Goal: Navigation & Orientation: Find specific page/section

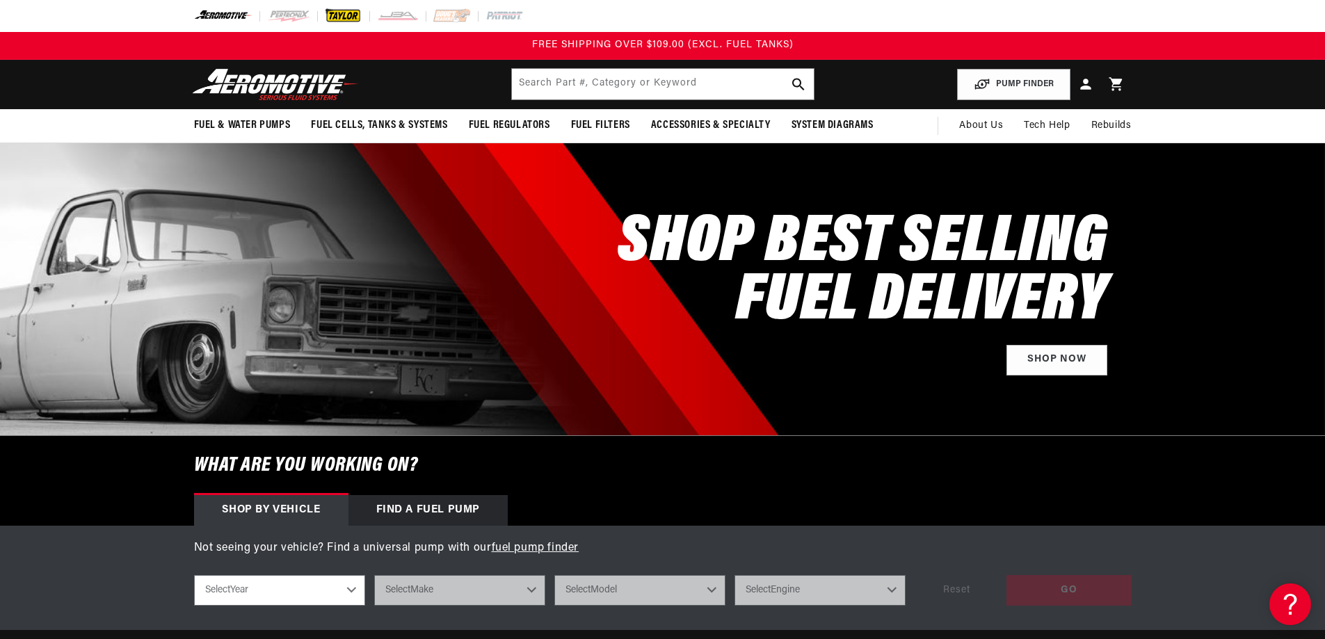
click at [334, 13] on img at bounding box center [343, 15] width 38 height 15
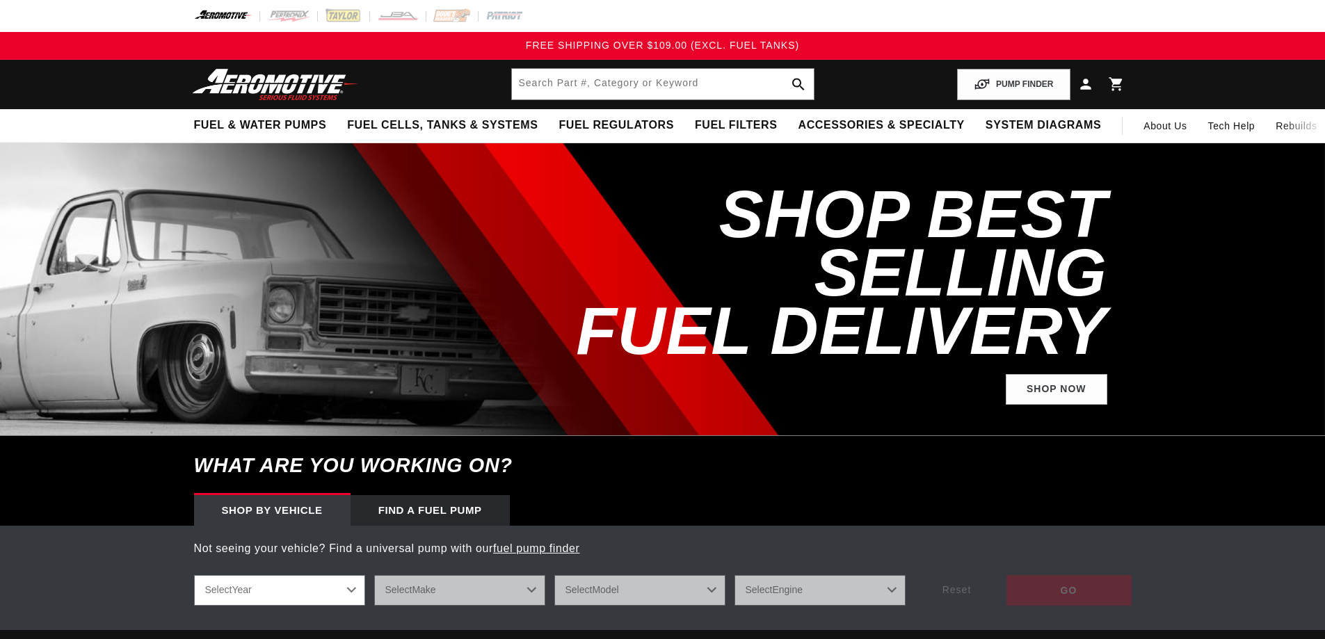
click at [216, 17] on img at bounding box center [223, 15] width 59 height 15
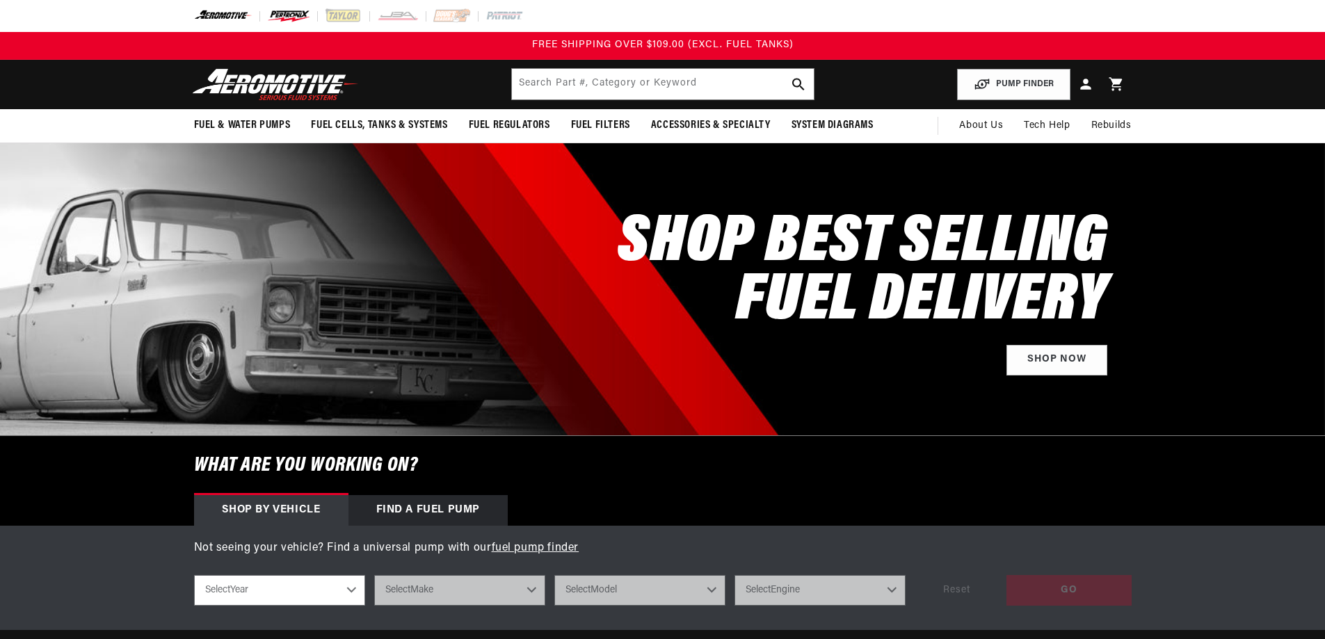
click at [292, 14] on img at bounding box center [288, 15] width 43 height 15
